Goal: Consume media (video, audio)

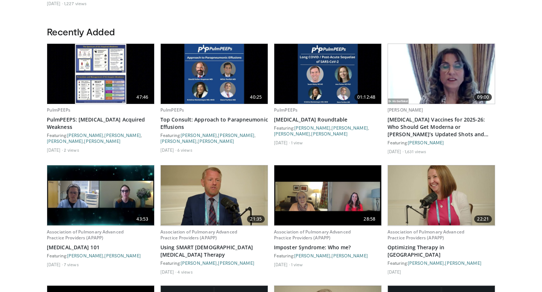
scroll to position [346, 0]
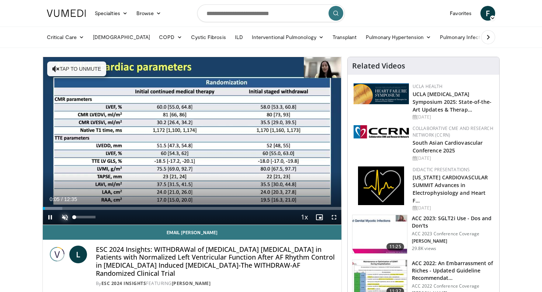
click at [65, 217] on span "Video Player" at bounding box center [65, 217] width 15 height 15
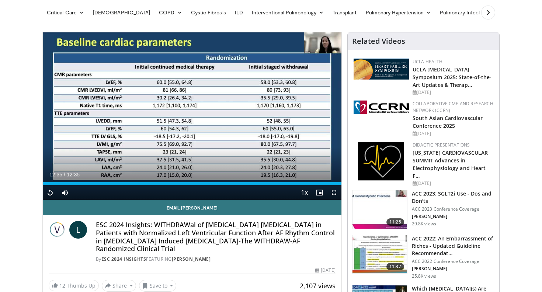
scroll to position [28, 0]
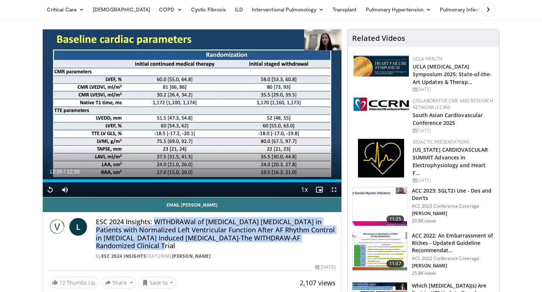
drag, startPoint x: 155, startPoint y: 223, endPoint x: 164, endPoint y: 247, distance: 25.7
click at [164, 247] on h4 "ESC 2024 Insights: WITHDRAWal of [MEDICAL_DATA] [MEDICAL_DATA] in Patients with…" at bounding box center [216, 234] width 240 height 32
copy h4 "WITHDRAWal of [MEDICAL_DATA] [MEDICAL_DATA] in Patients with Normalized Left Ve…"
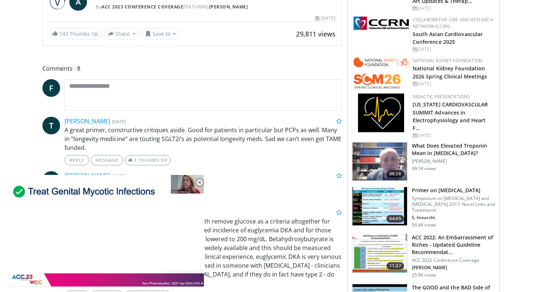
scroll to position [247, 0]
